Goal: Task Accomplishment & Management: Manage account settings

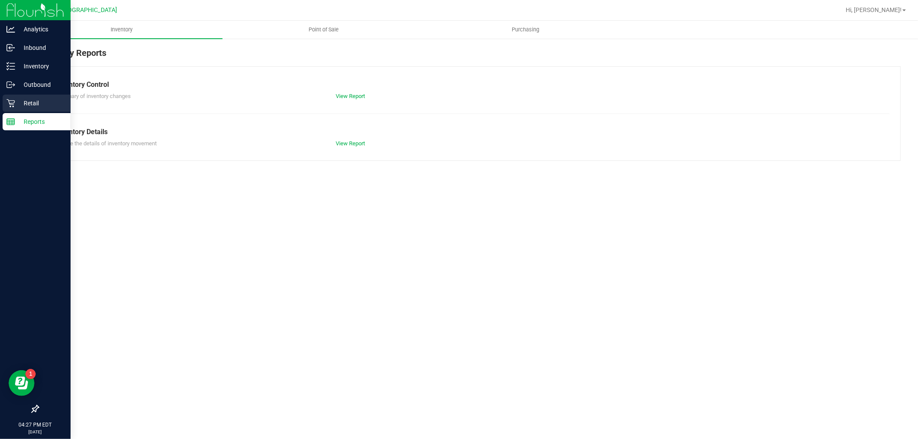
click at [25, 102] on p "Retail" at bounding box center [41, 103] width 52 height 10
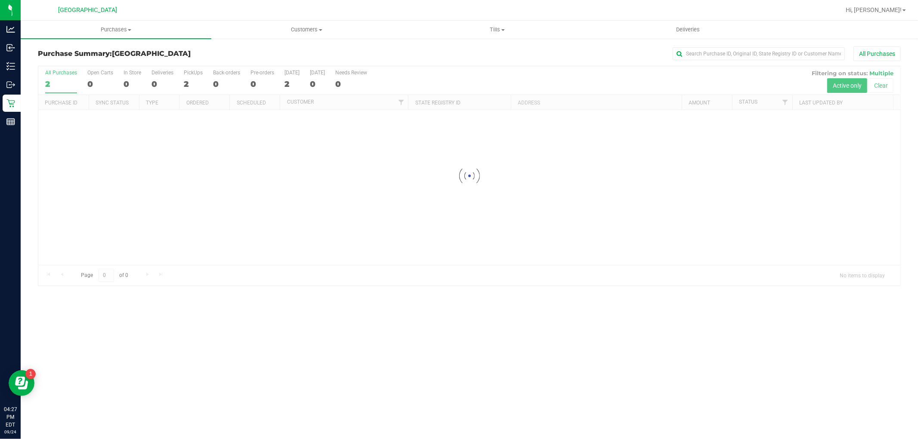
click at [299, 321] on div "Purchases Summary of purchases Fulfillment All purchases Customers All customer…" at bounding box center [469, 230] width 897 height 419
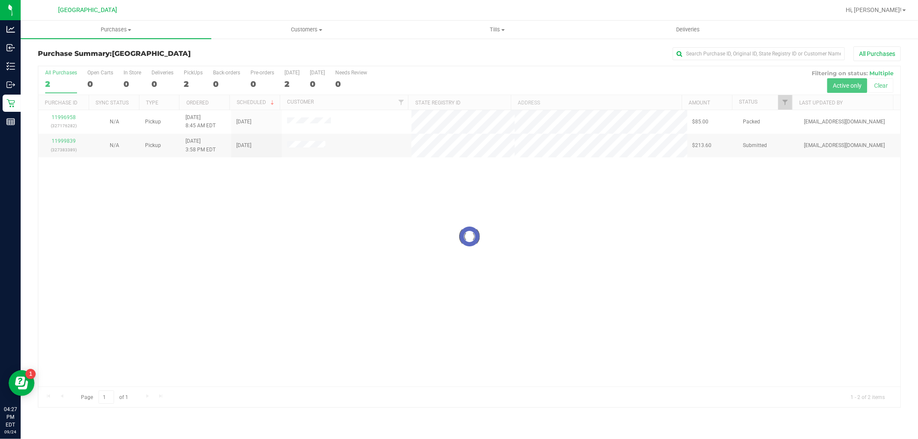
click at [66, 153] on div at bounding box center [469, 236] width 862 height 341
click at [66, 146] on div at bounding box center [469, 236] width 862 height 341
click at [71, 148] on div at bounding box center [469, 236] width 862 height 341
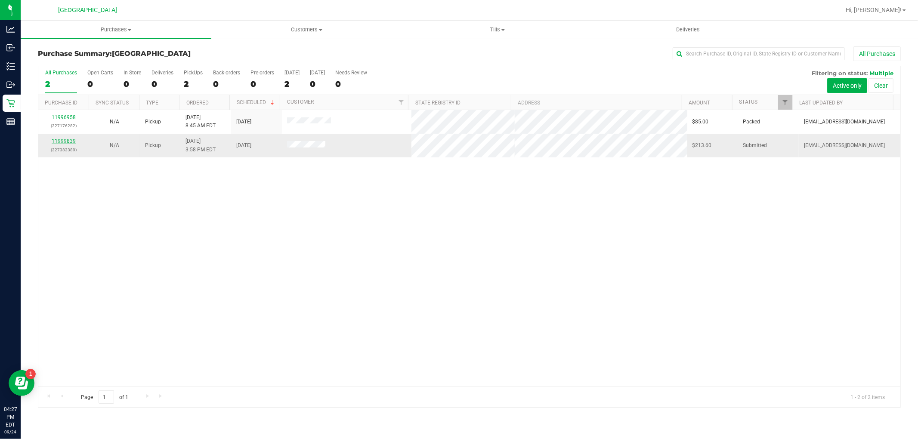
click at [70, 143] on link "11999839" at bounding box center [64, 141] width 24 height 6
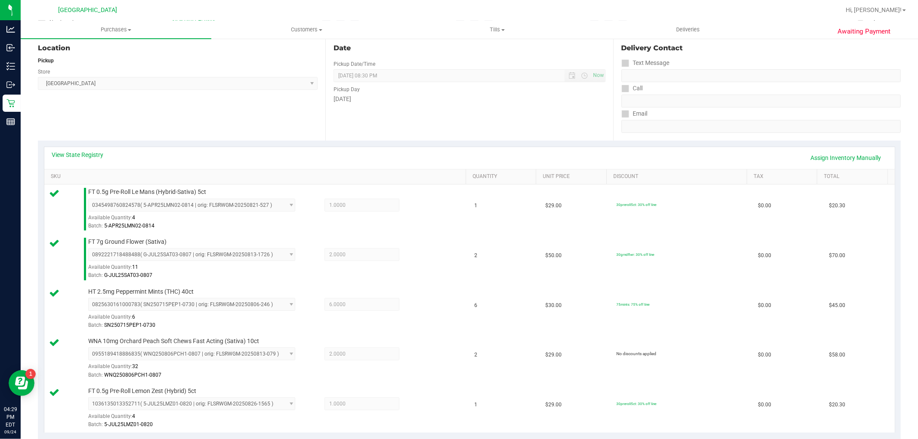
scroll to position [465, 0]
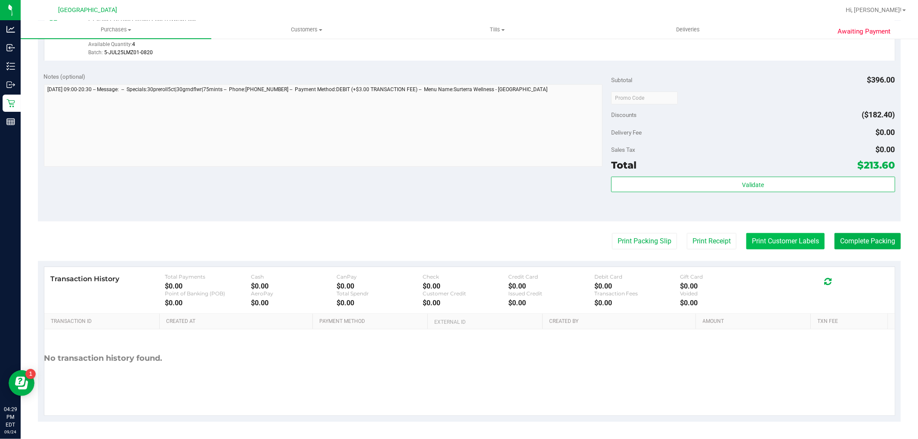
click at [781, 243] on button "Print Customer Labels" at bounding box center [785, 241] width 78 height 16
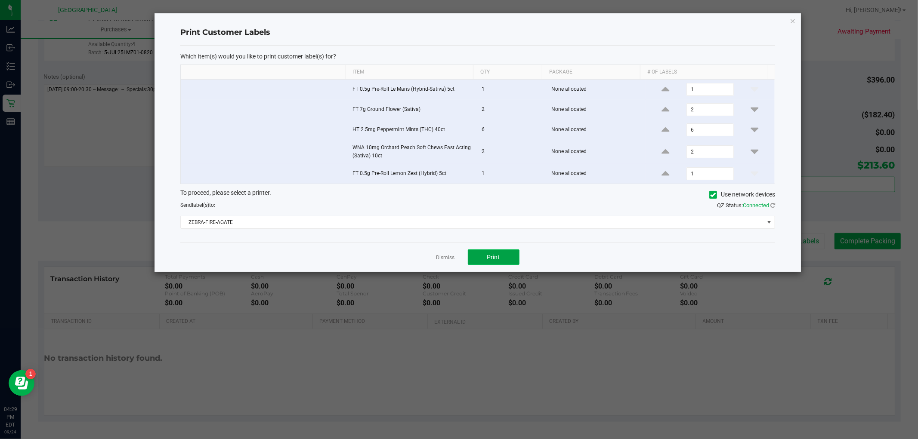
click at [513, 260] on button "Print" at bounding box center [494, 257] width 52 height 15
click at [445, 259] on link "Dismiss" at bounding box center [445, 257] width 19 height 7
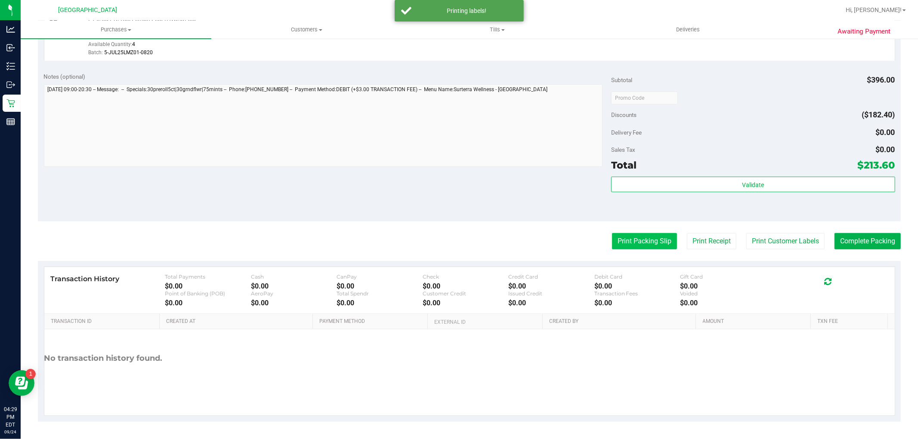
click at [631, 243] on button "Print Packing Slip" at bounding box center [644, 241] width 65 height 16
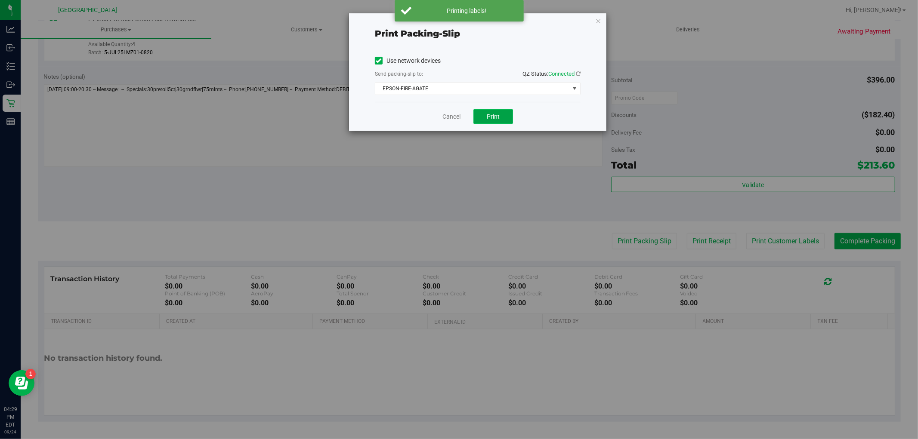
click at [498, 117] on span "Print" at bounding box center [493, 116] width 13 height 7
click at [447, 120] on link "Cancel" at bounding box center [451, 116] width 18 height 9
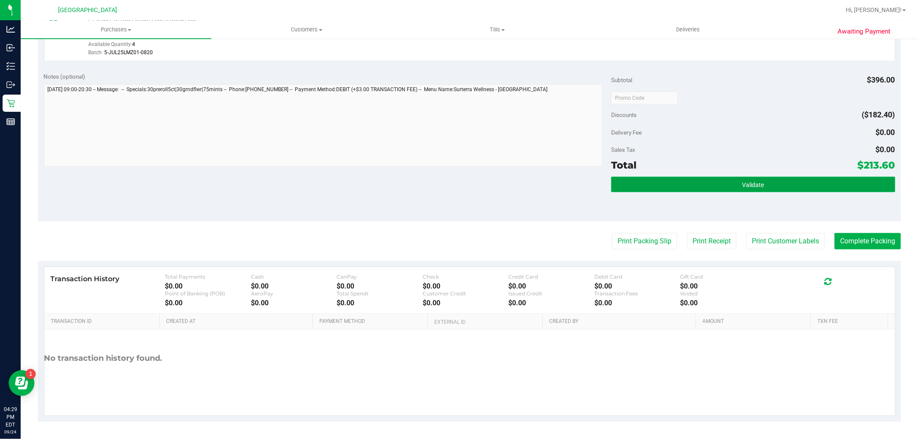
click at [779, 191] on button "Validate" at bounding box center [753, 184] width 284 height 15
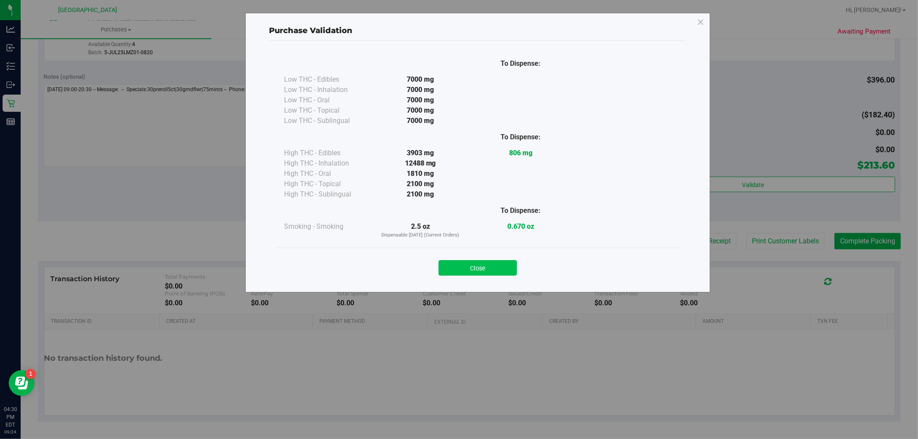
click at [484, 270] on button "Close" at bounding box center [477, 267] width 78 height 15
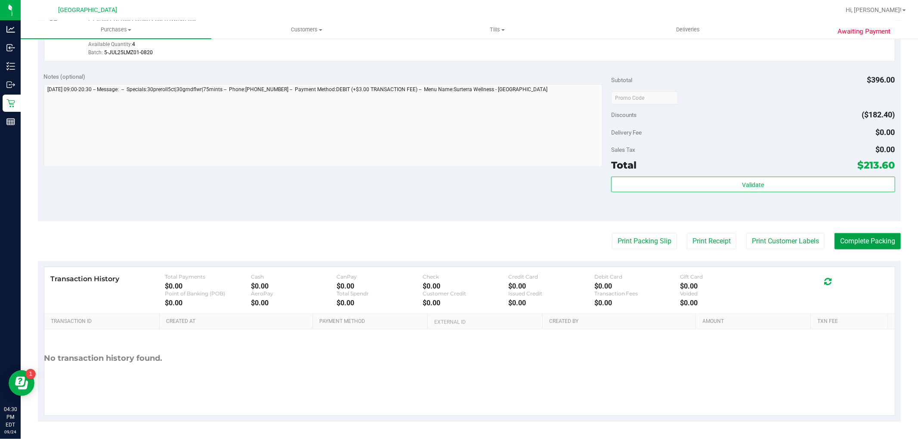
click at [853, 233] on button "Complete Packing" at bounding box center [867, 241] width 66 height 16
